Goal: Information Seeking & Learning: Learn about a topic

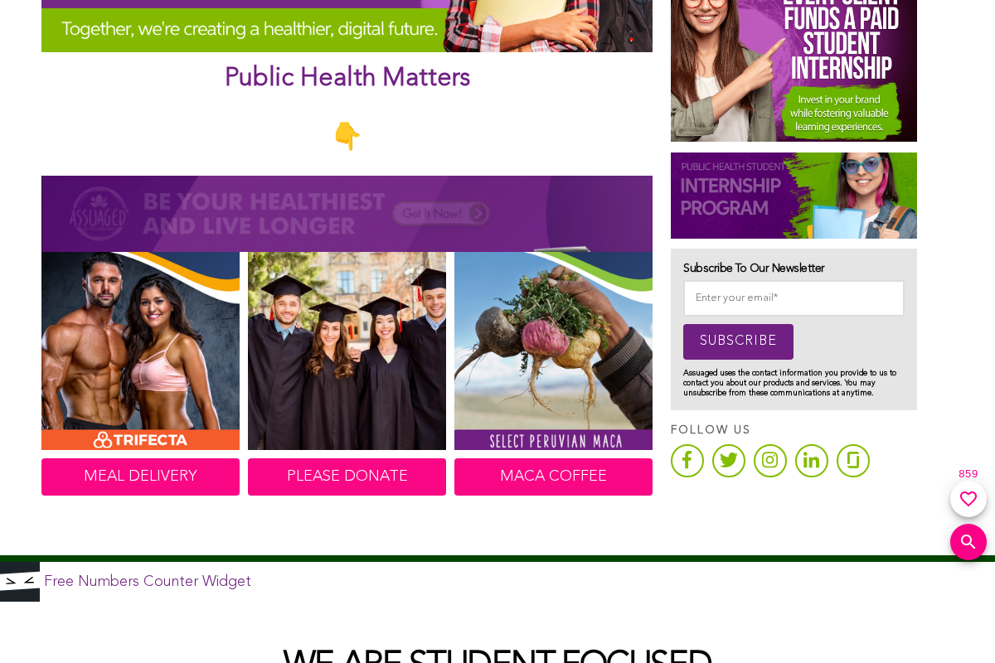
scroll to position [746, 0]
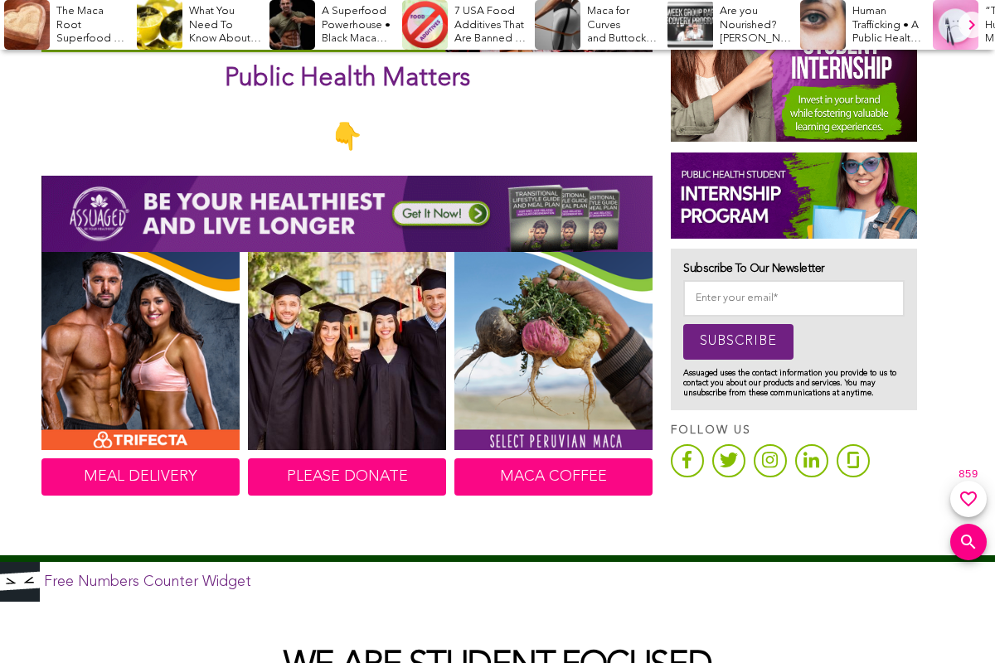
scroll to position [746, 0]
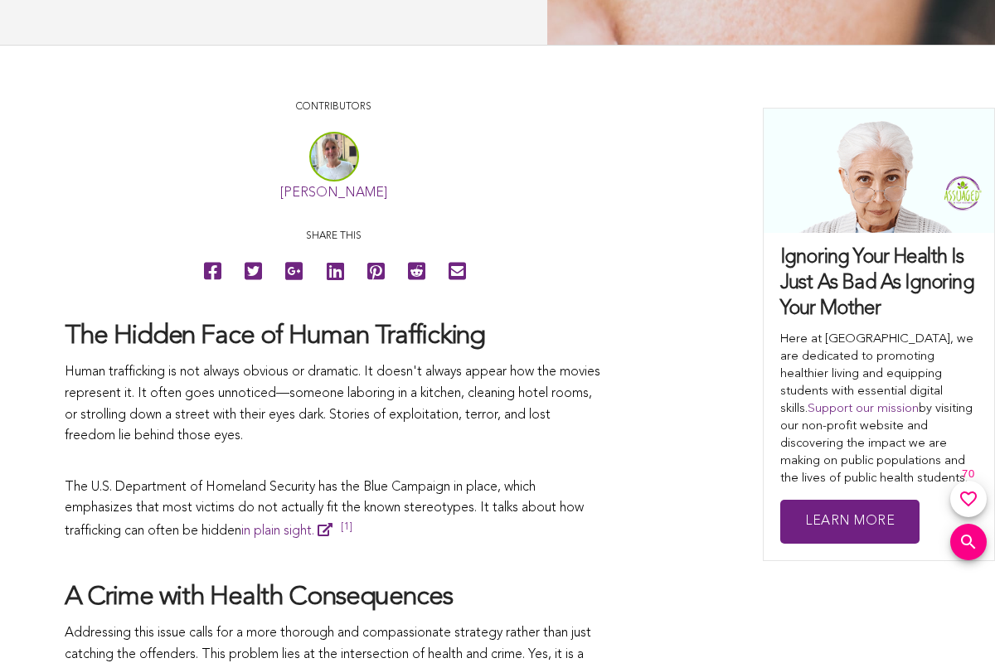
scroll to position [746, 0]
